Goal: Task Accomplishment & Management: Complete application form

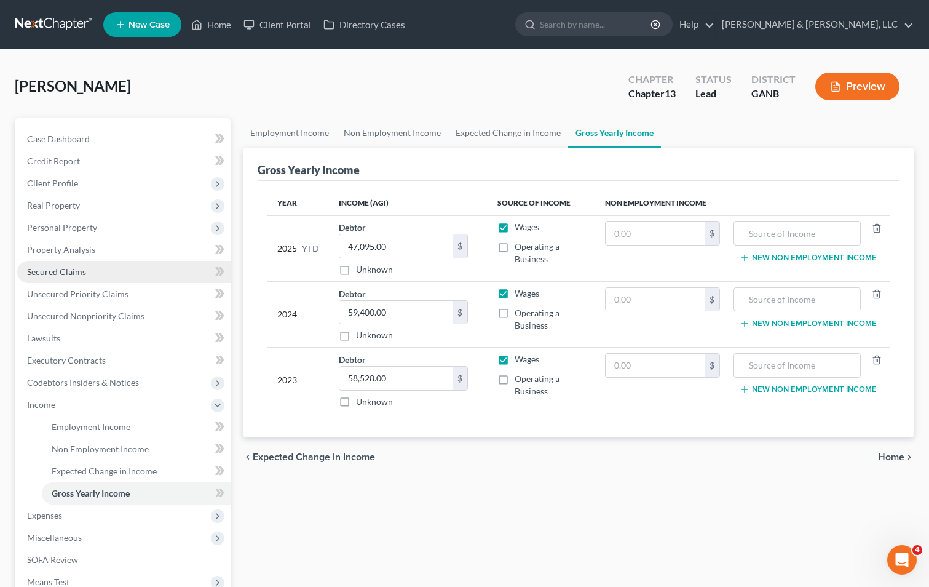
click at [78, 269] on span "Secured Claims" at bounding box center [56, 271] width 59 height 10
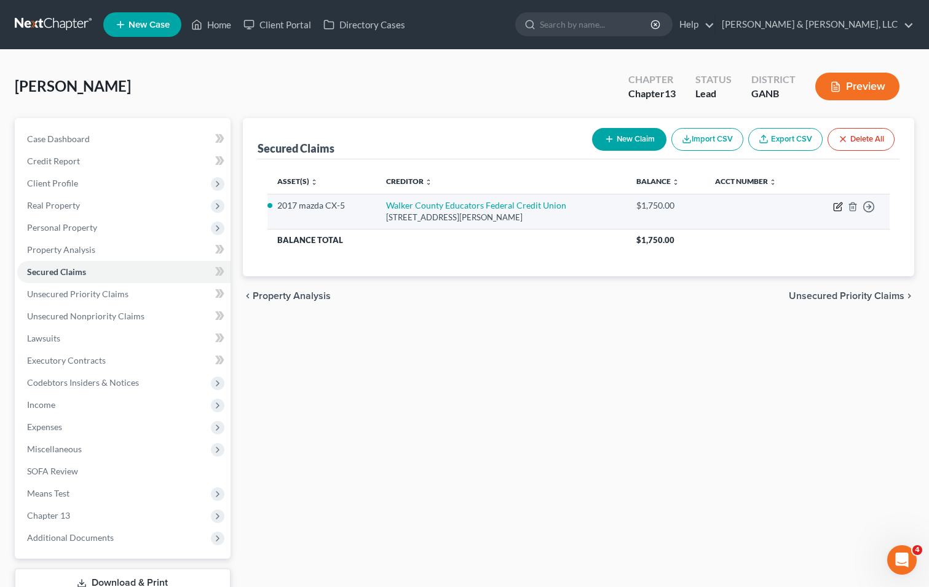
click at [842, 211] on icon "button" at bounding box center [839, 207] width 10 height 10
select select "10"
select select "5"
select select "0"
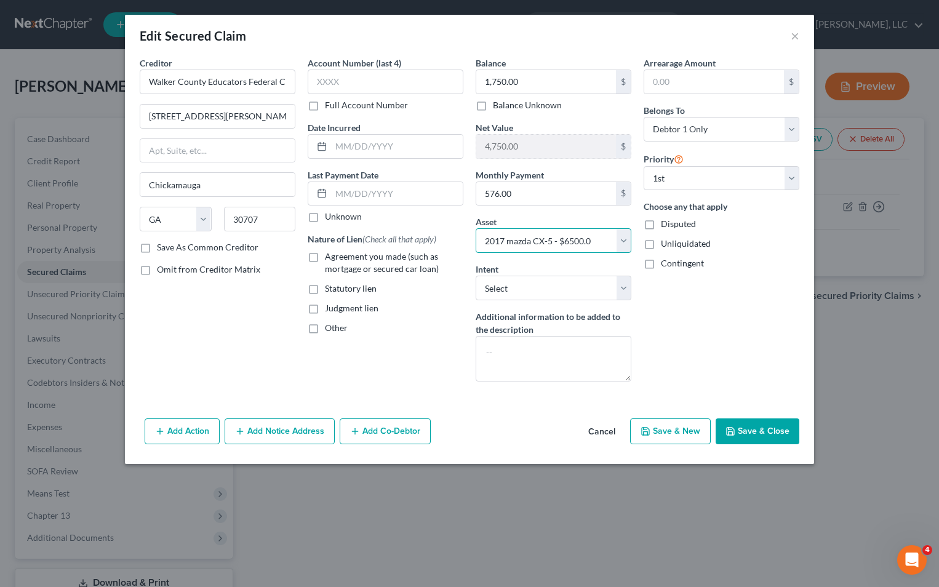
drag, startPoint x: 485, startPoint y: 239, endPoint x: 533, endPoint y: 239, distance: 48.0
click at [533, 239] on select "Select Other Multiple Assets Checking Account- Regions (Checking Account) - $20…" at bounding box center [554, 240] width 156 height 25
drag, startPoint x: 394, startPoint y: 364, endPoint x: 400, endPoint y: 360, distance: 7.5
click at [396, 364] on div "Account Number (last 4) Full Account Number Date Incurred Last Payment Date Unk…" at bounding box center [385, 224] width 168 height 335
click at [761, 432] on button "Save & Close" at bounding box center [757, 431] width 84 height 26
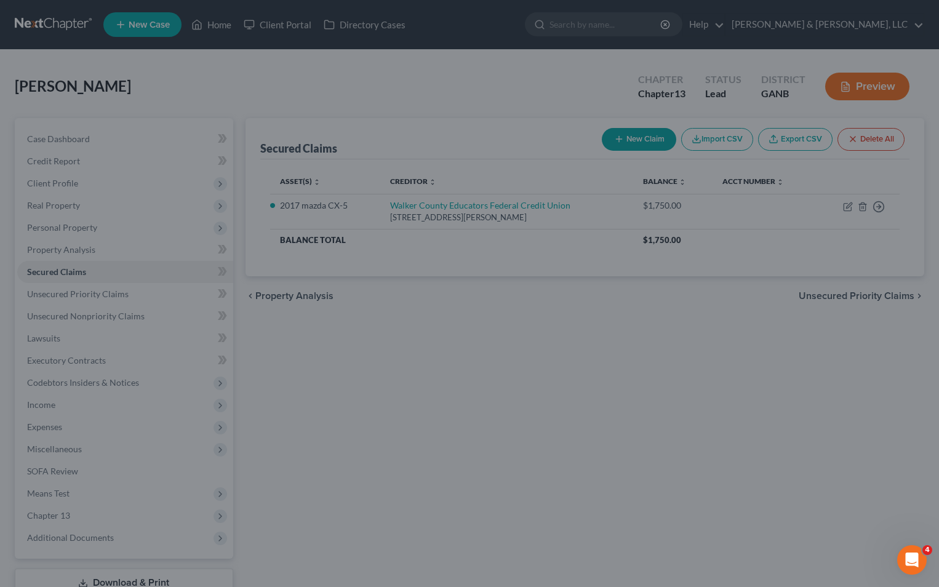
select select "5"
type input "0"
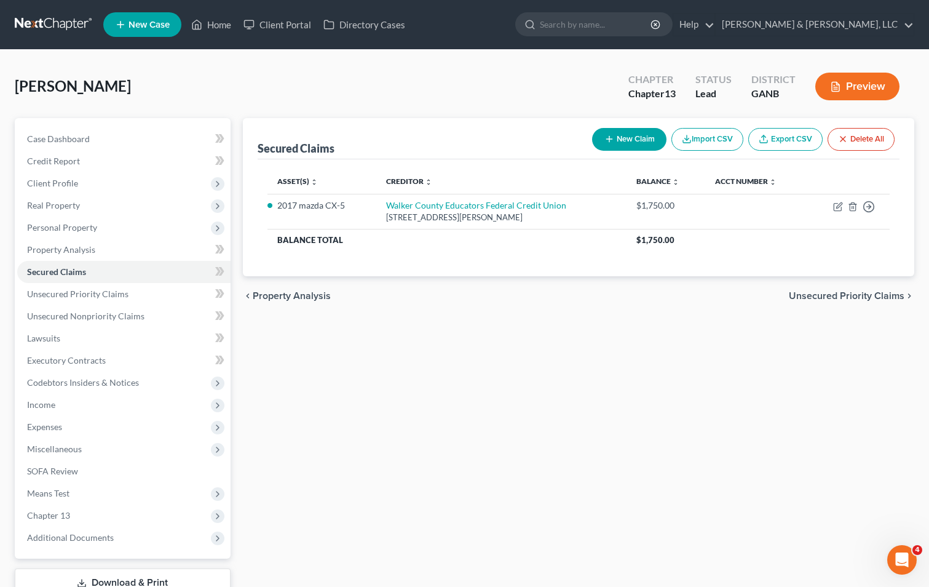
click at [661, 499] on div "Secured Claims New Claim Import CSV Export CSV Delete All Asset(s) expand_more …" at bounding box center [579, 373] width 684 height 511
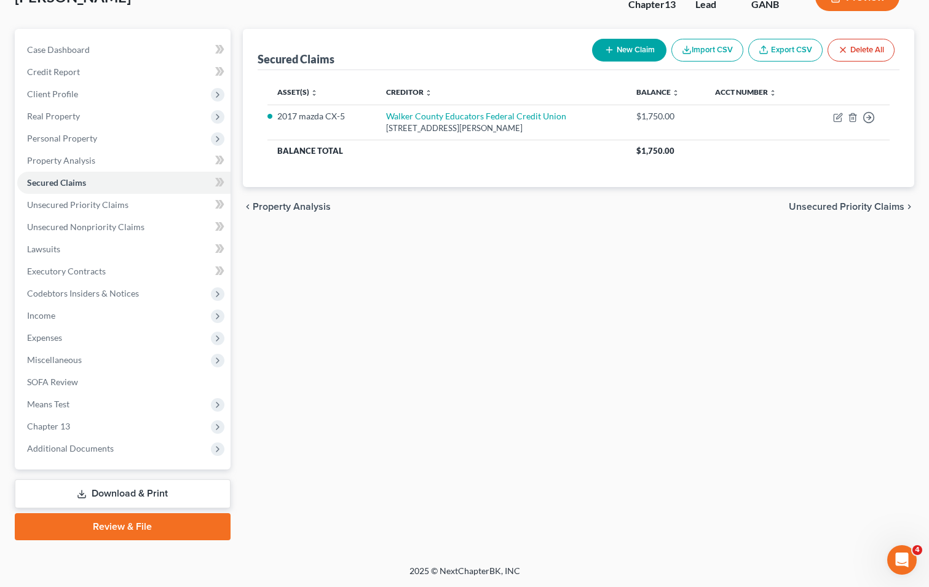
click at [137, 492] on link "Download & Print" at bounding box center [123, 493] width 216 height 29
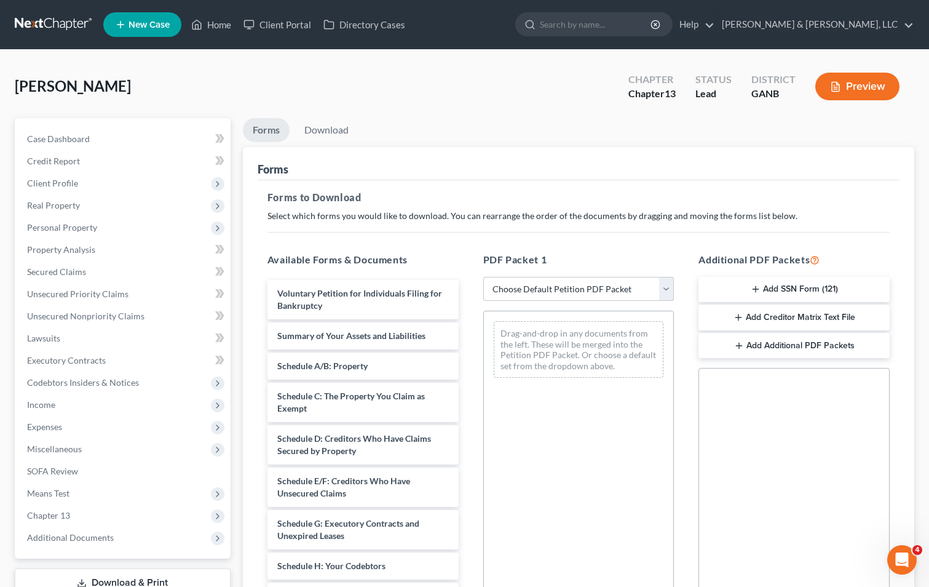
click at [541, 289] on select "Choose Default Petition PDF Packet Complete Bankruptcy Petition (all forms and …" at bounding box center [579, 289] width 191 height 25
select select "8"
click at [484, 277] on select "Choose Default Petition PDF Packet Complete Bankruptcy Petition (all forms and …" at bounding box center [579, 289] width 191 height 25
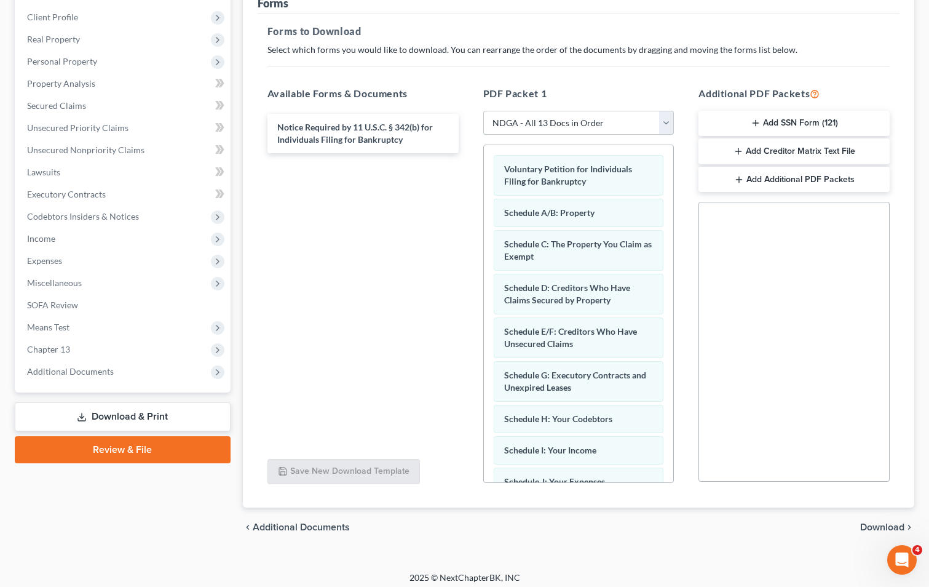
scroll to position [173, 0]
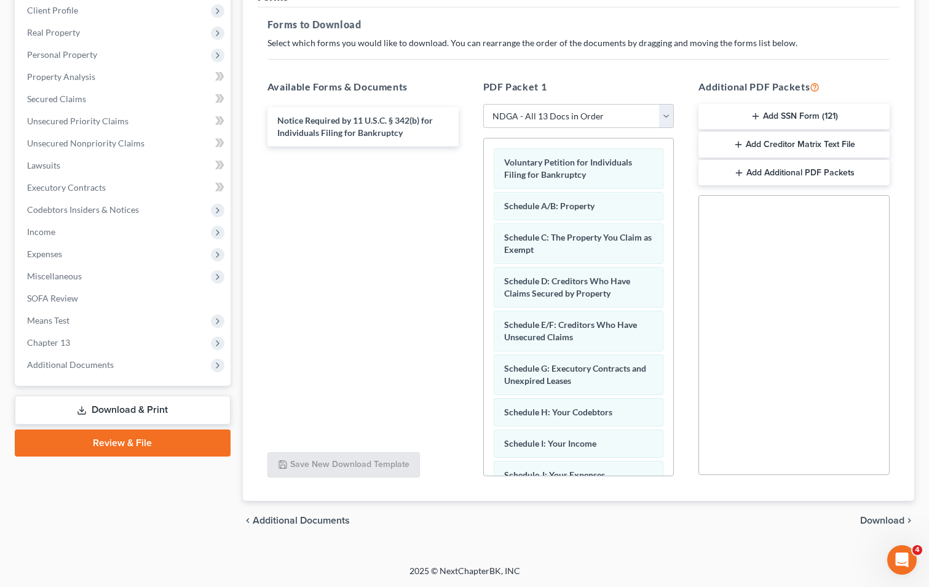
click at [907, 522] on icon "chevron_right" at bounding box center [910, 520] width 10 height 10
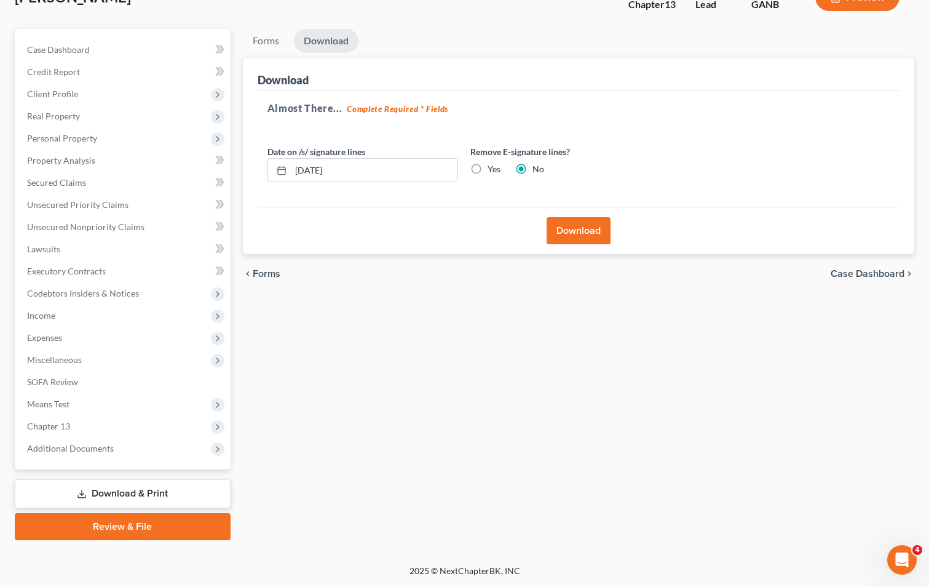
scroll to position [89, 0]
click at [316, 170] on input "[DATE]" at bounding box center [374, 170] width 167 height 23
type input "[DATE]"
click at [585, 229] on button "Download" at bounding box center [579, 230] width 64 height 27
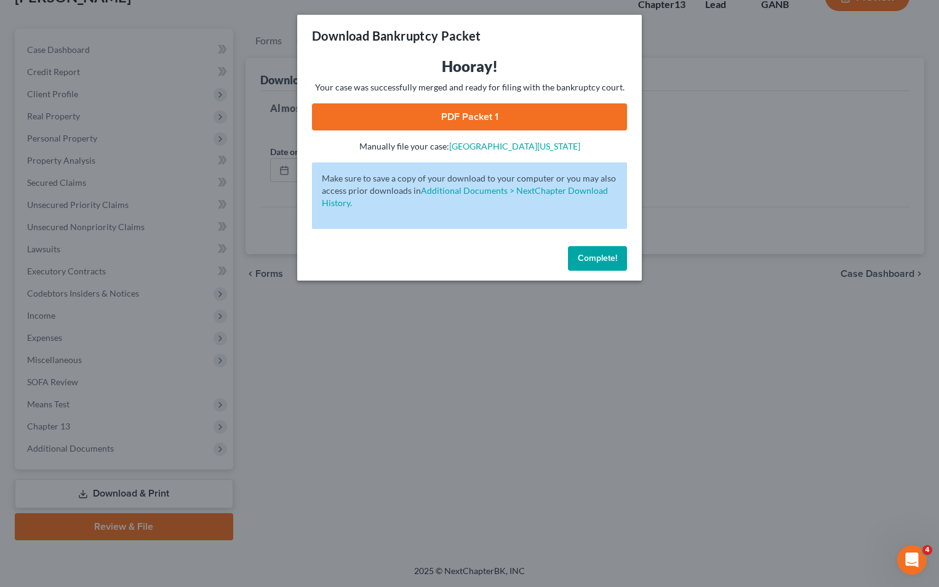
click at [471, 109] on link "PDF Packet 1" at bounding box center [469, 116] width 315 height 27
click at [579, 260] on span "Complete!" at bounding box center [597, 258] width 39 height 10
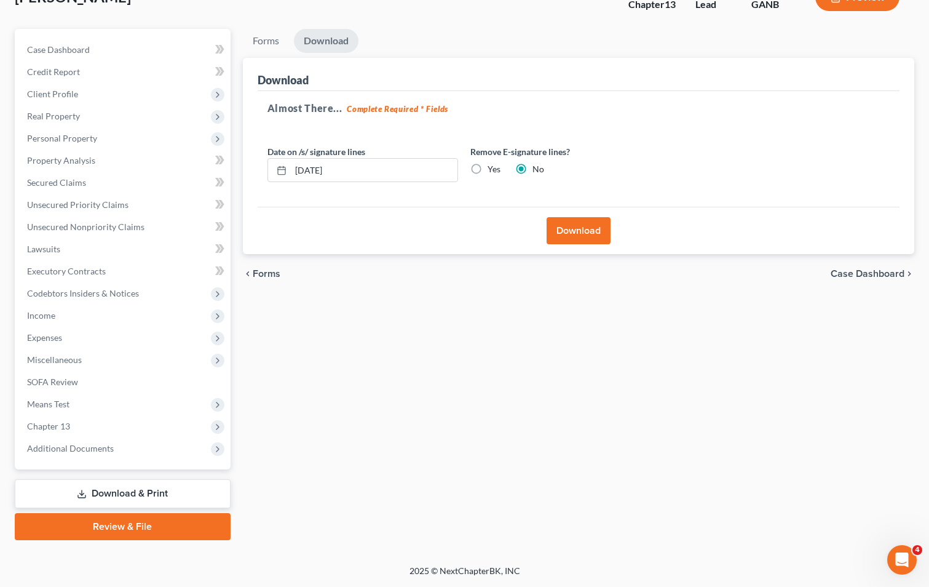
click at [140, 486] on link "Download & Print" at bounding box center [123, 493] width 216 height 29
click at [95, 318] on span "Income" at bounding box center [123, 315] width 213 height 22
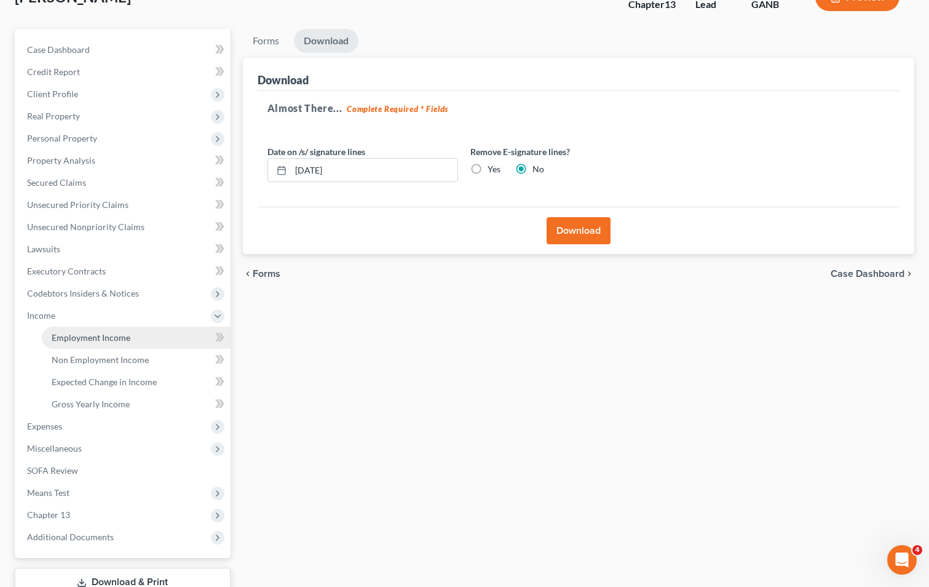
click at [89, 329] on link "Employment Income" at bounding box center [136, 338] width 189 height 22
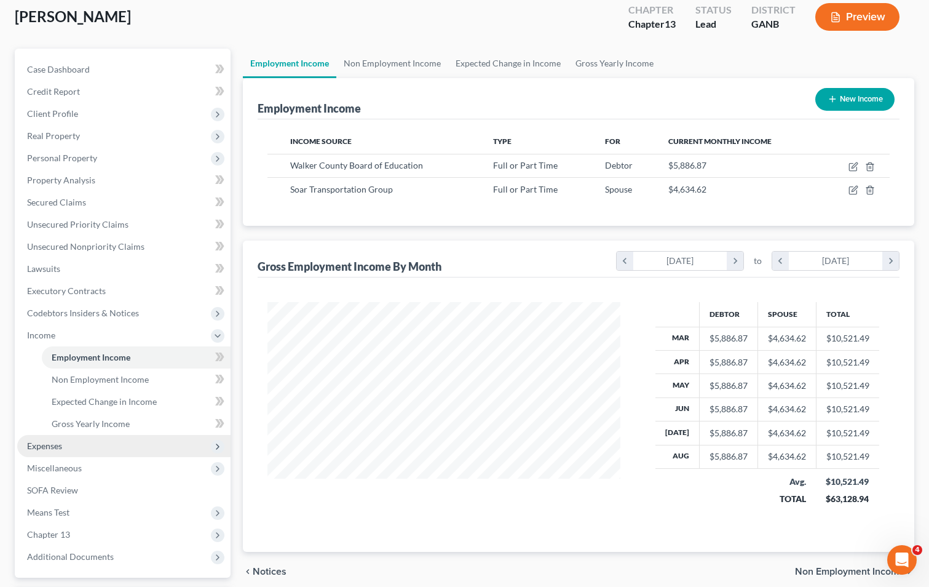
scroll to position [178, 0]
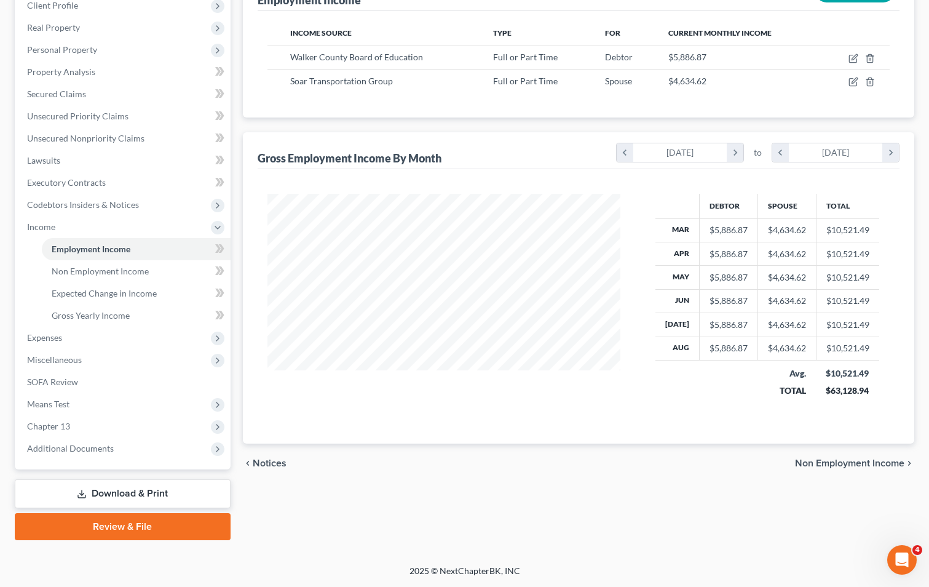
click at [119, 494] on link "Download & Print" at bounding box center [123, 493] width 216 height 29
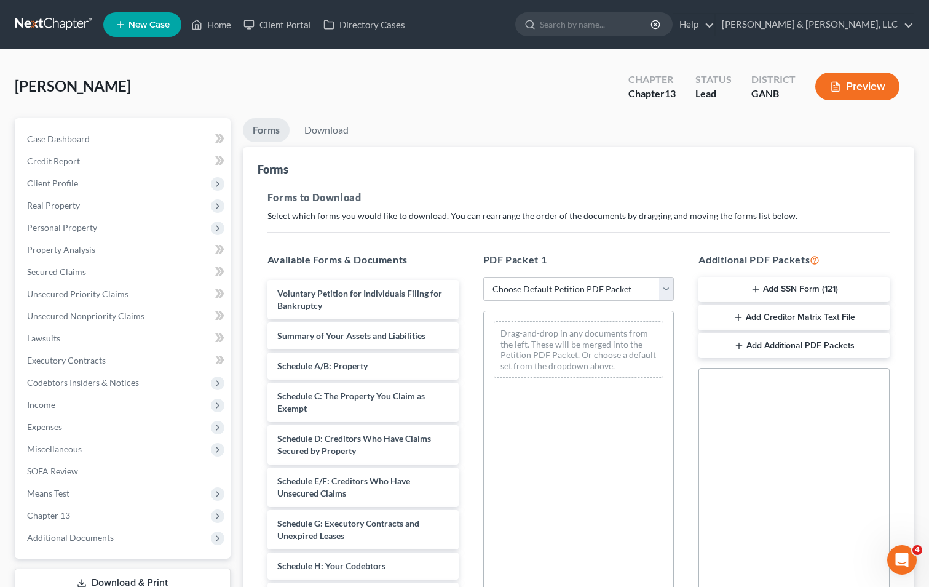
click at [784, 283] on button "Add SSN Form (121)" at bounding box center [794, 290] width 191 height 26
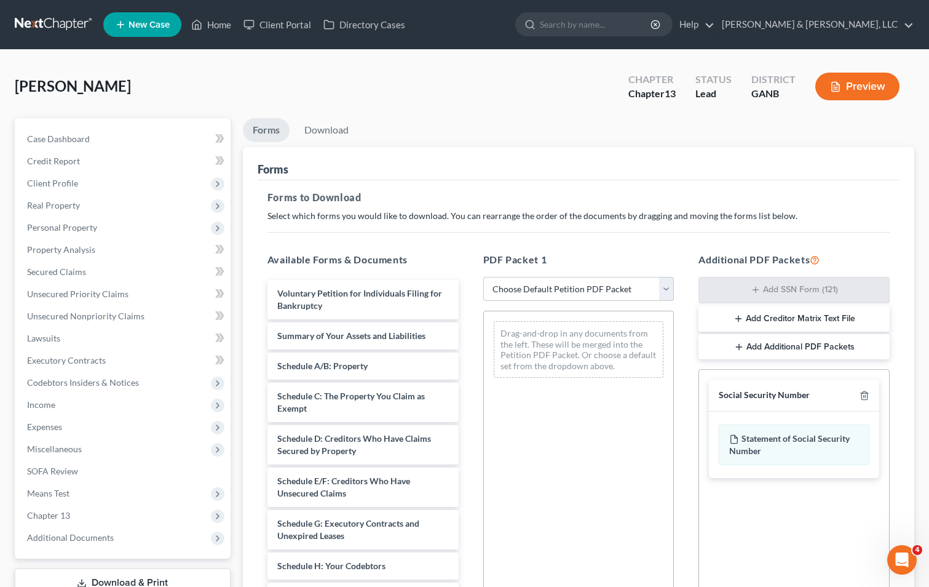
scroll to position [173, 0]
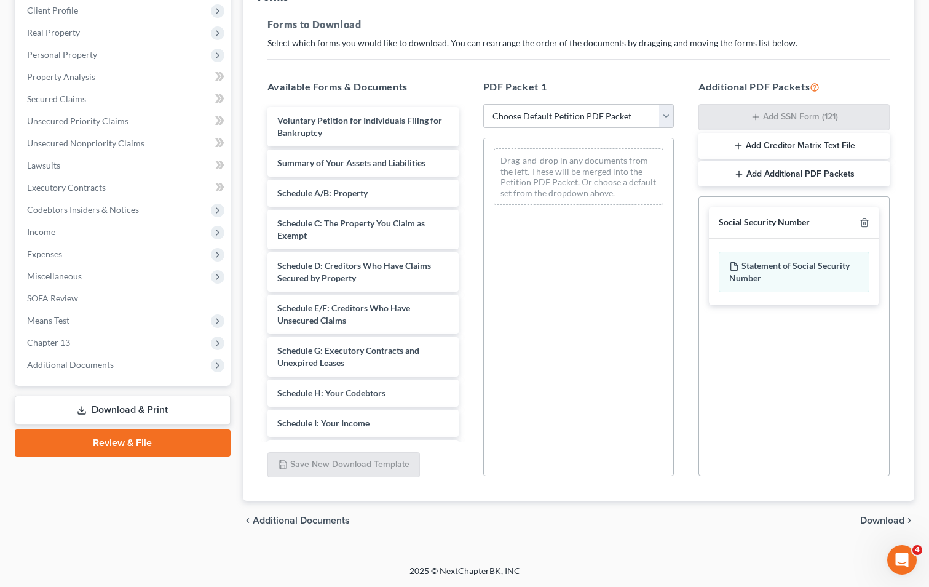
click at [880, 517] on span "Download" at bounding box center [883, 520] width 44 height 10
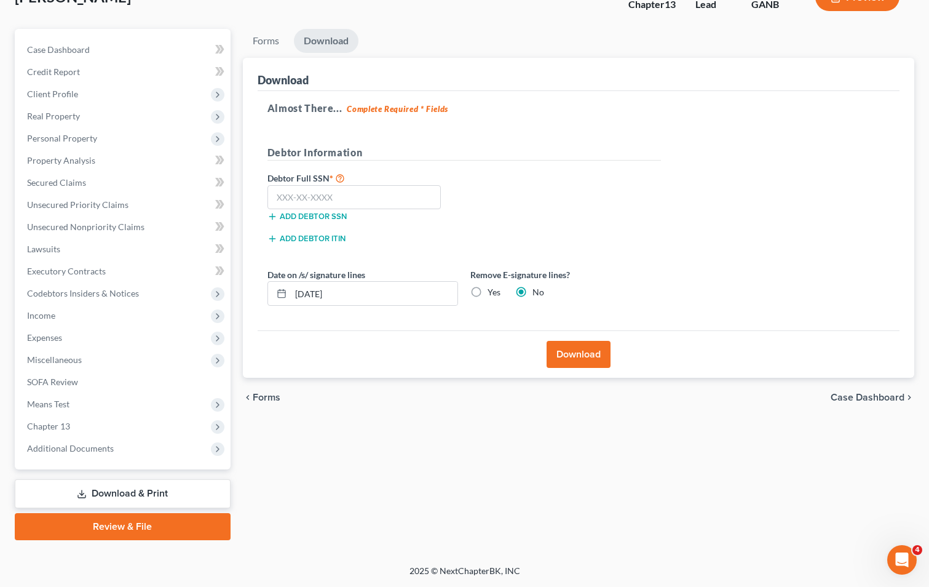
scroll to position [89, 0]
click at [317, 293] on input "[DATE]" at bounding box center [374, 293] width 167 height 23
type input "[DATE]"
click at [577, 357] on button "Download" at bounding box center [579, 354] width 64 height 27
click at [577, 357] on body "Home New Case Client Portal Directory Cases [PERSON_NAME] & [PERSON_NAME], LLC …" at bounding box center [464, 249] width 929 height 676
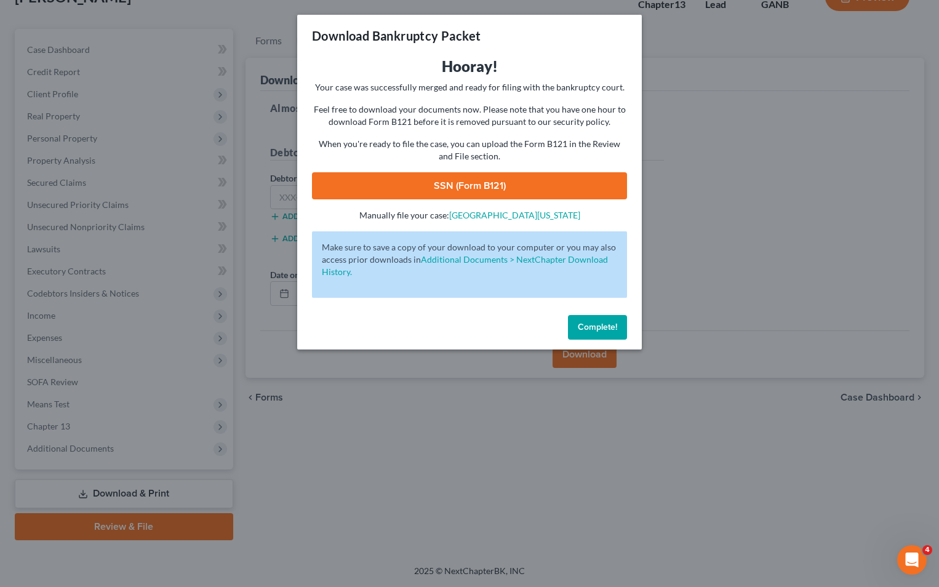
click at [592, 323] on span "Complete!" at bounding box center [597, 327] width 39 height 10
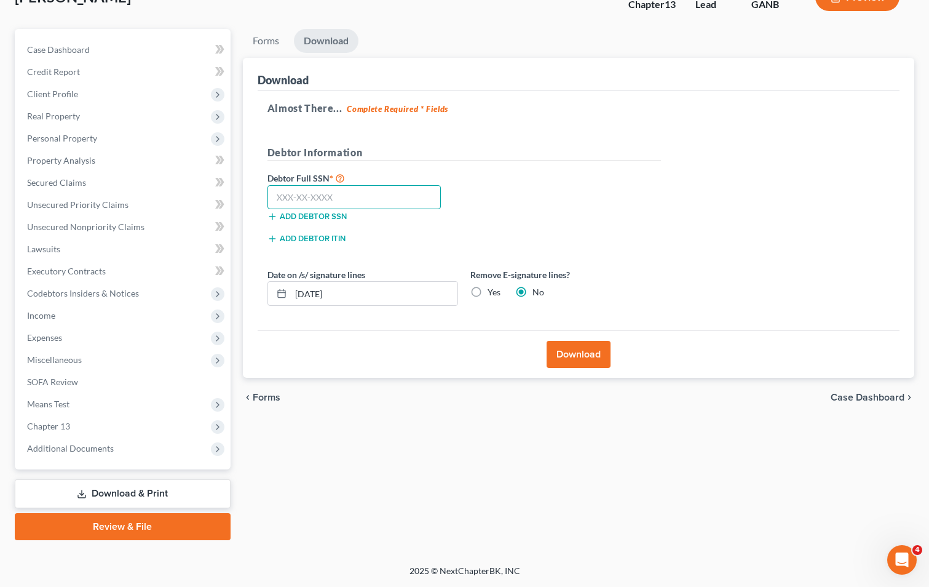
click at [385, 204] on input "text" at bounding box center [355, 197] width 174 height 25
type input "422-33-5008"
click at [562, 354] on button "Download" at bounding box center [579, 354] width 64 height 27
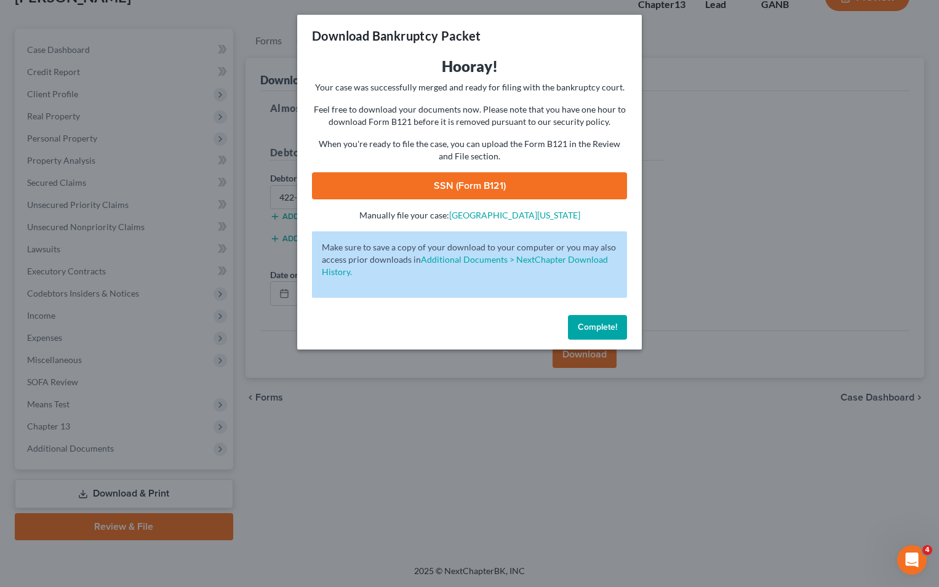
click at [489, 187] on link "SSN (Form B121)" at bounding box center [469, 185] width 315 height 27
click at [611, 330] on span "Complete!" at bounding box center [597, 327] width 39 height 10
